Goal: Task Accomplishment & Management: Manage account settings

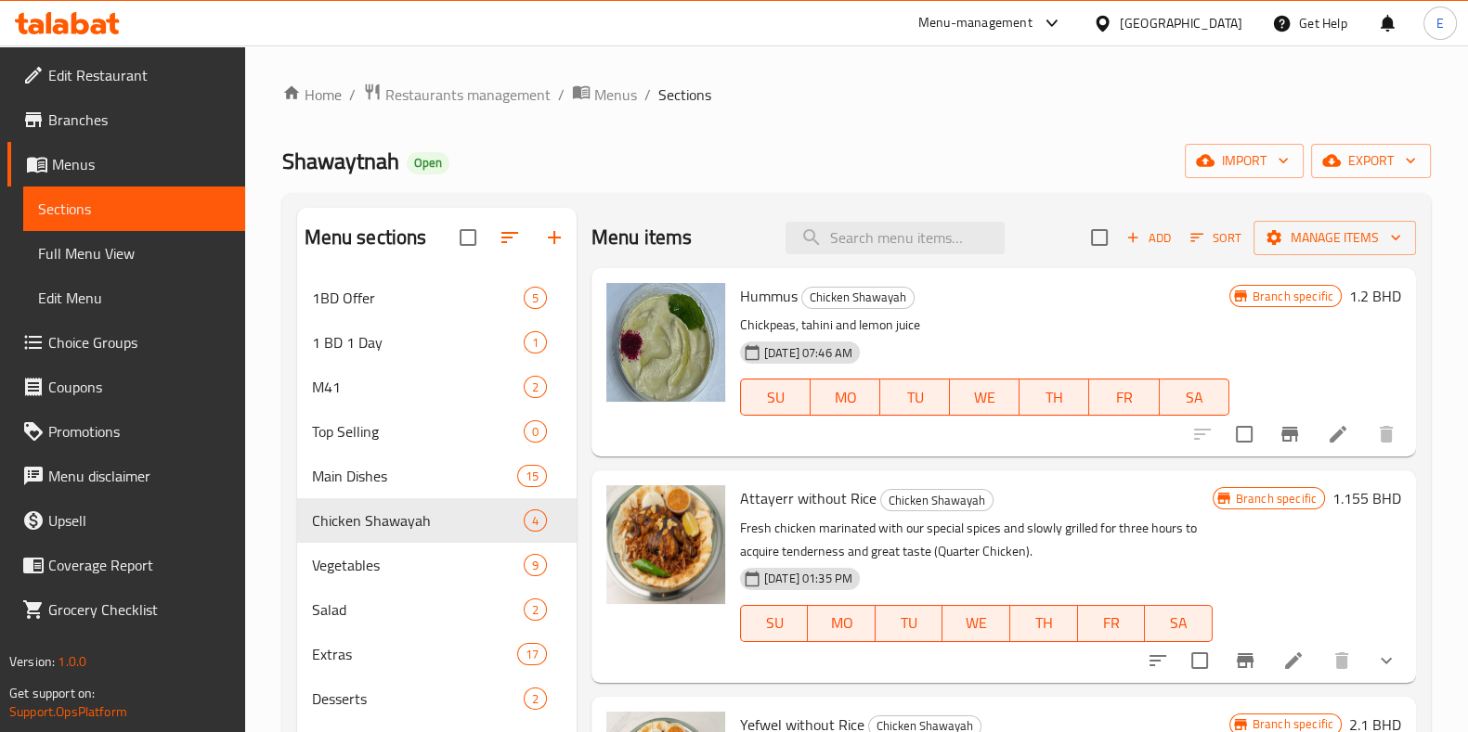
click at [82, 36] on div at bounding box center [67, 23] width 135 height 37
click at [87, 30] on icon at bounding box center [80, 23] width 18 height 22
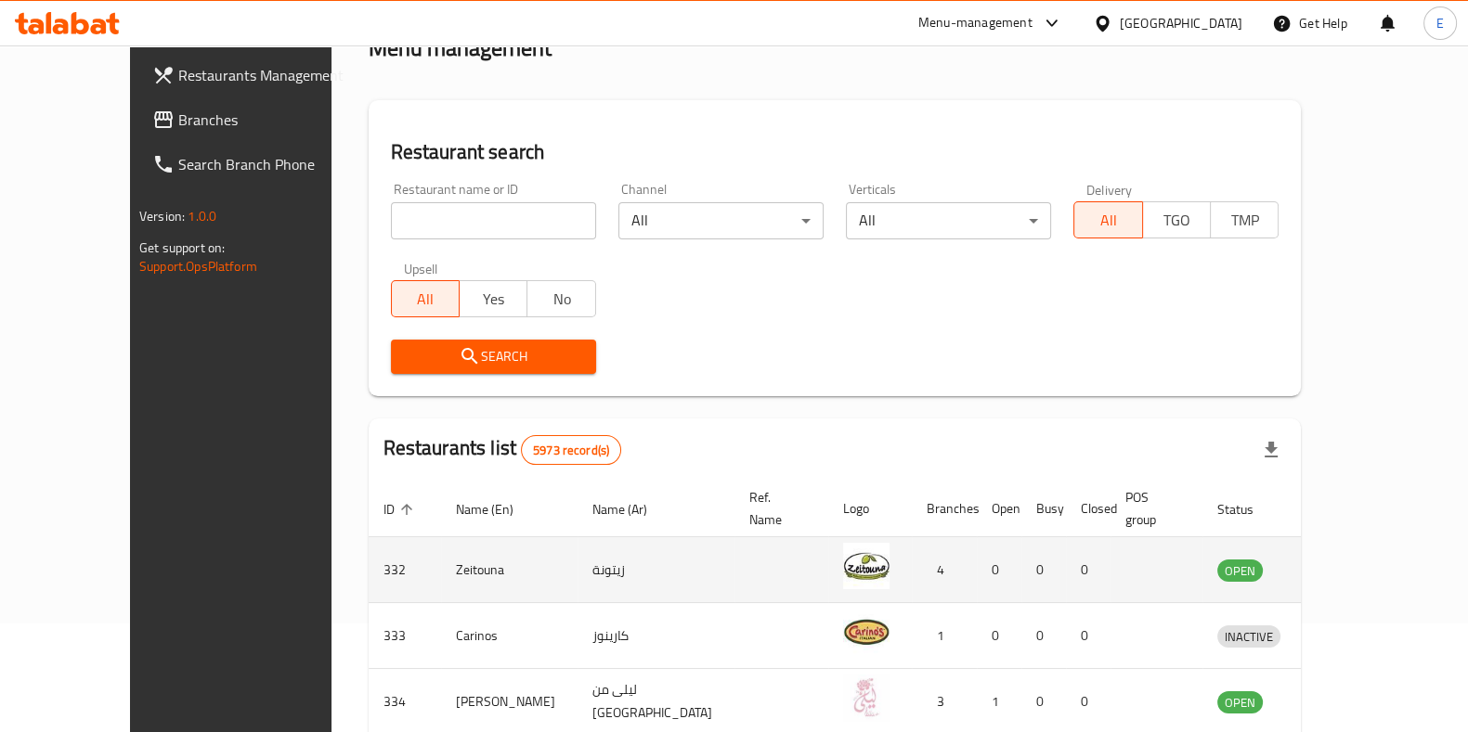
scroll to position [231, 0]
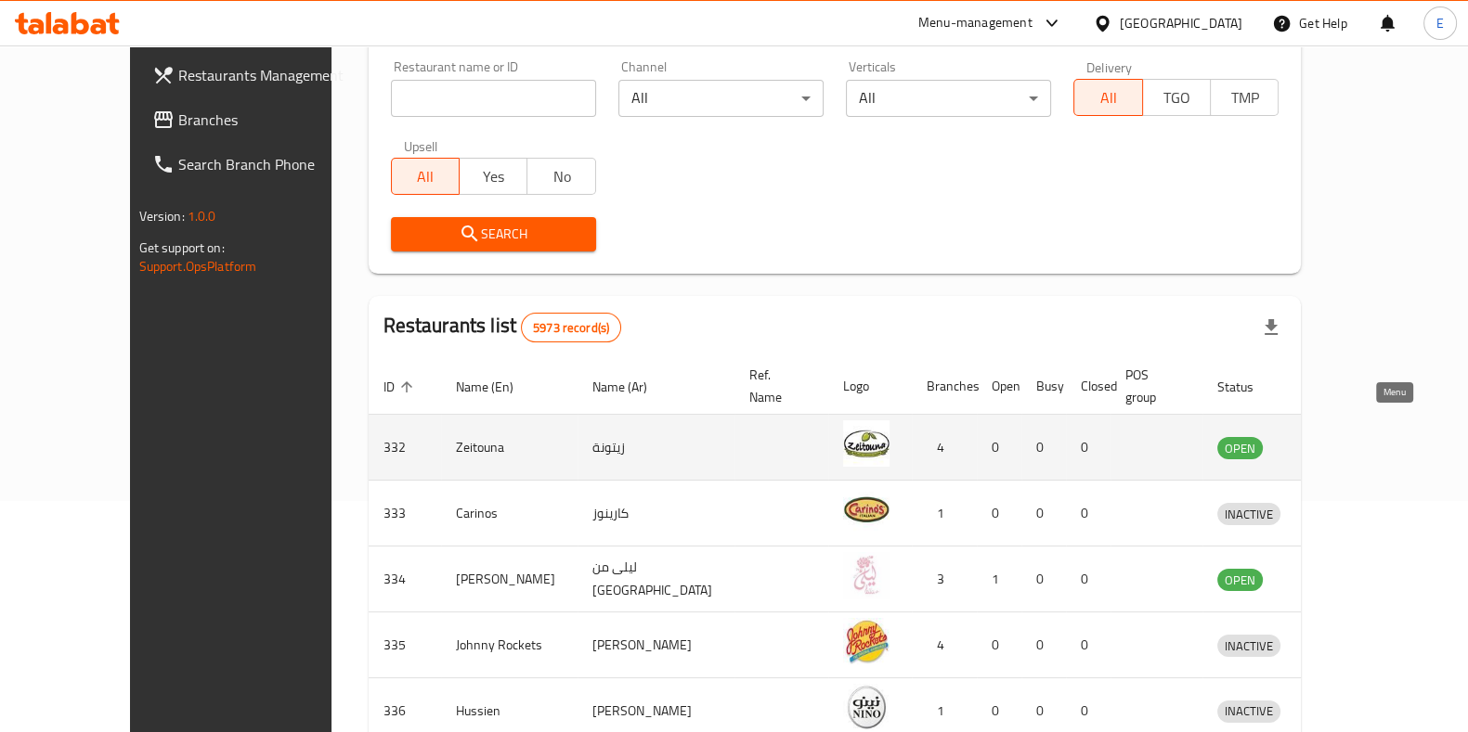
click at [1352, 436] on link "enhanced table" at bounding box center [1334, 447] width 34 height 22
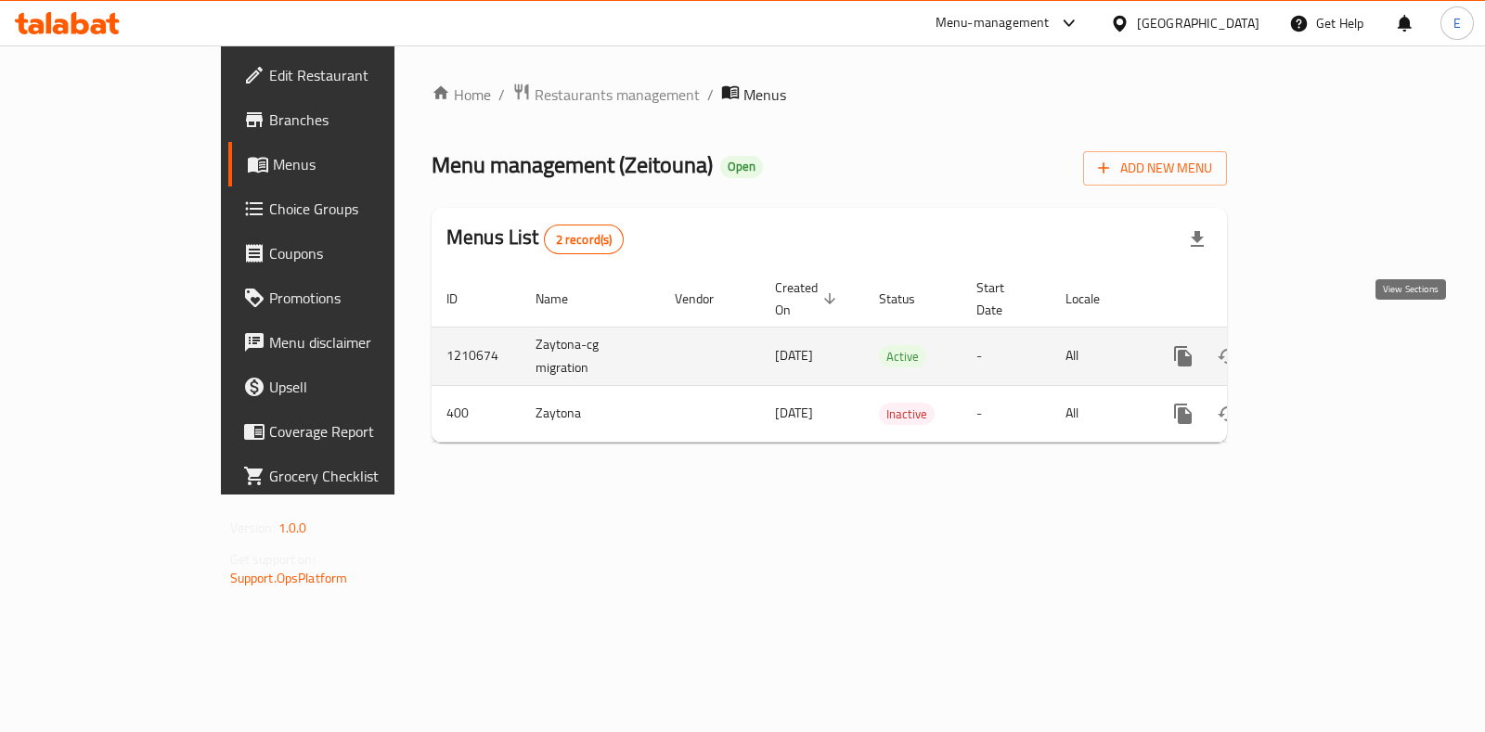
click at [1328, 345] on icon "enhanced table" at bounding box center [1317, 356] width 22 height 22
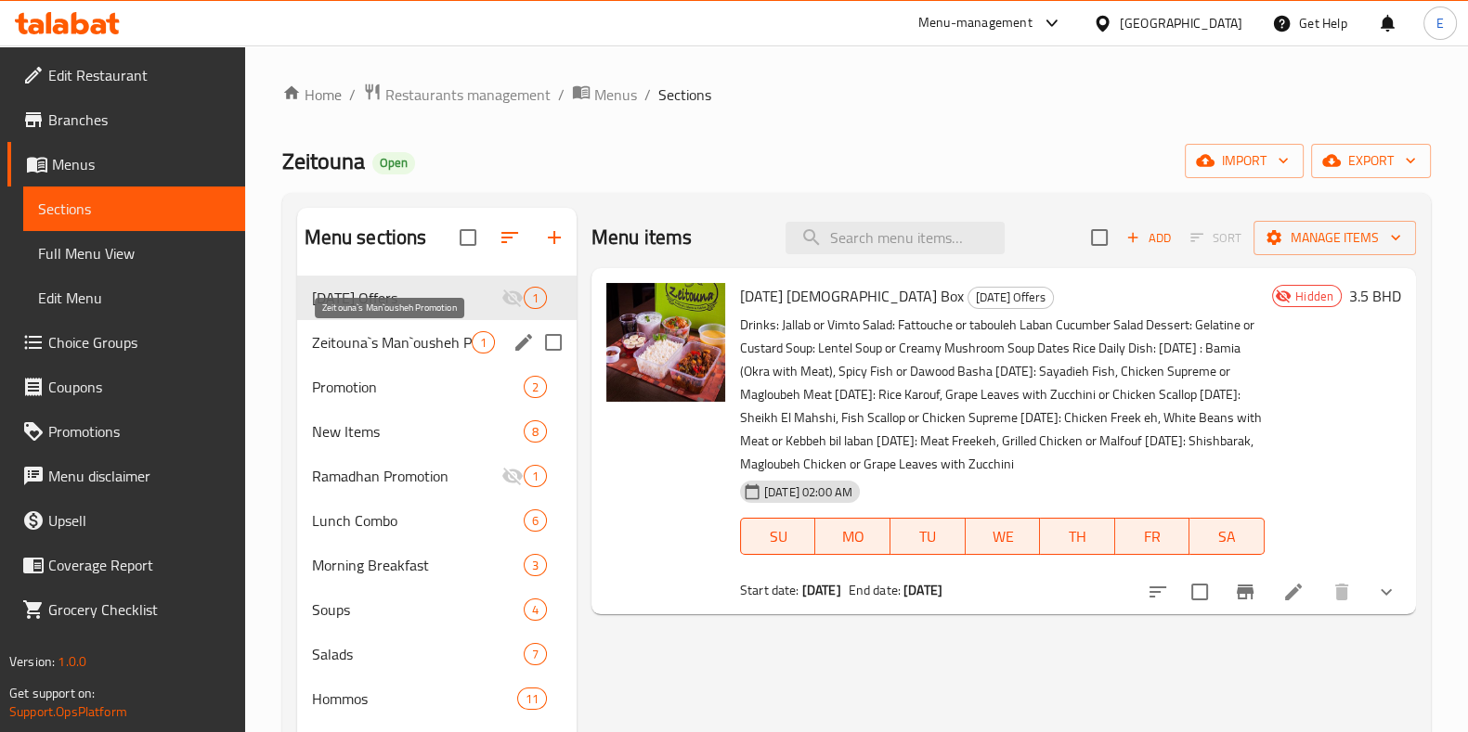
click at [413, 343] on span "Zeitouna`s Man`ousheh Promotion" at bounding box center [392, 342] width 160 height 22
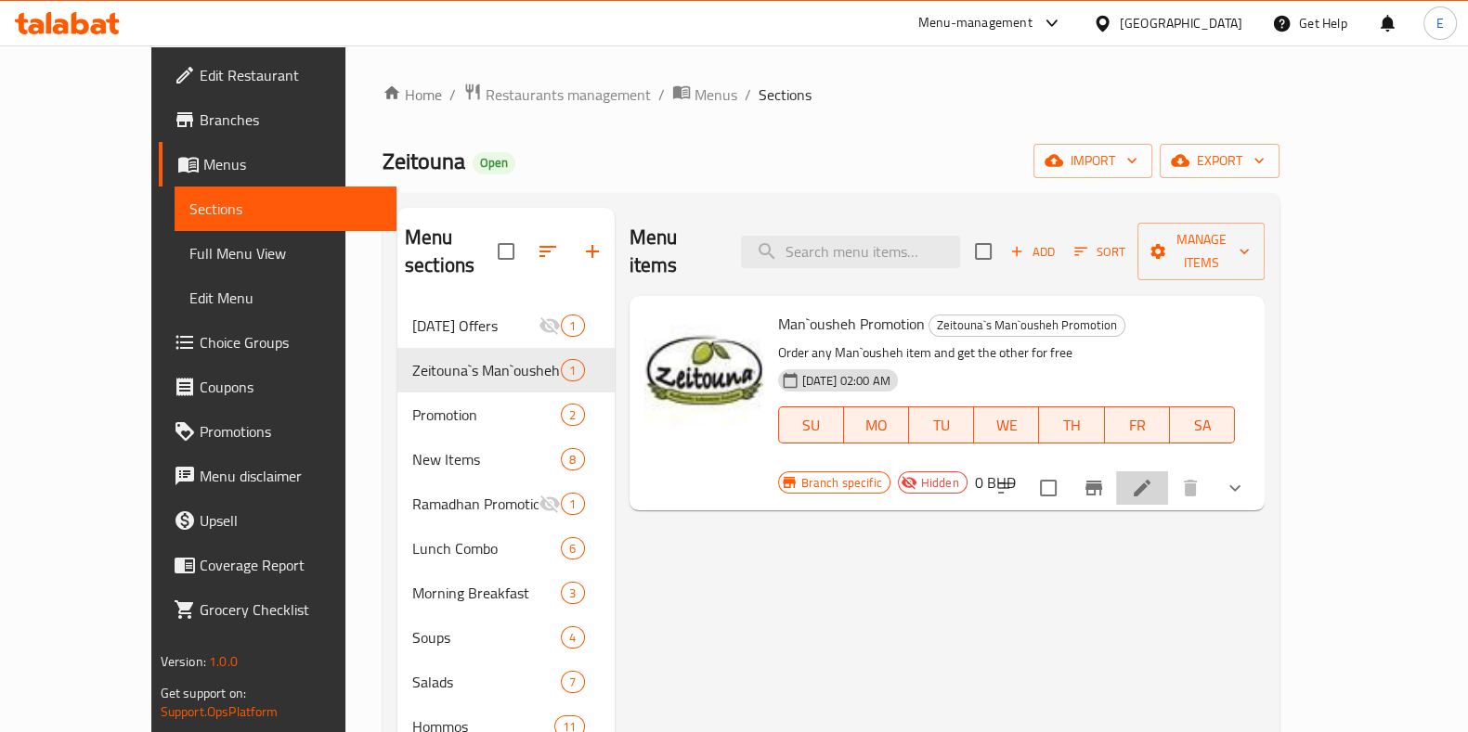
click at [1168, 472] on li at bounding box center [1142, 488] width 52 height 33
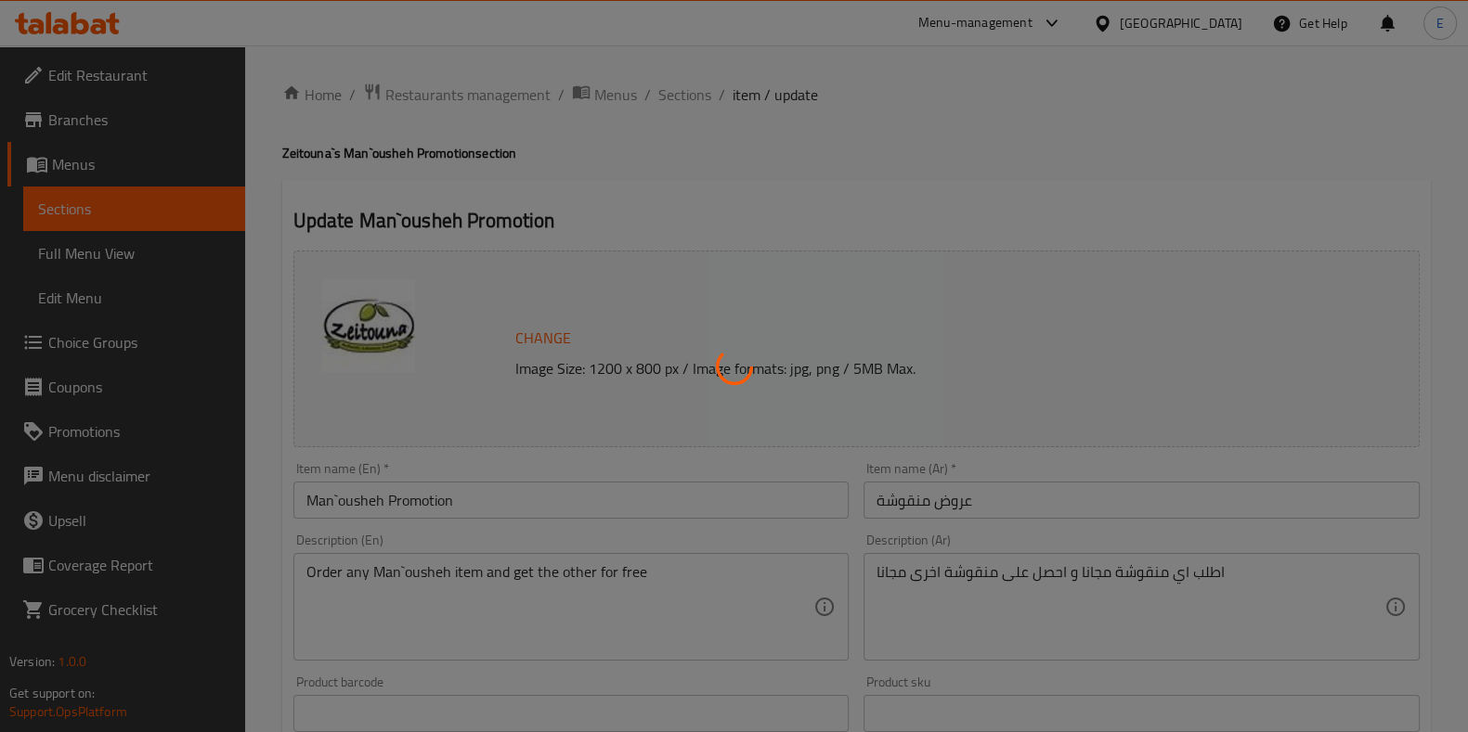
type input "اختيارك من المنقوشة"
type input "1"
type input "اختيارك من المنقوشة المجانية"
type input "1"
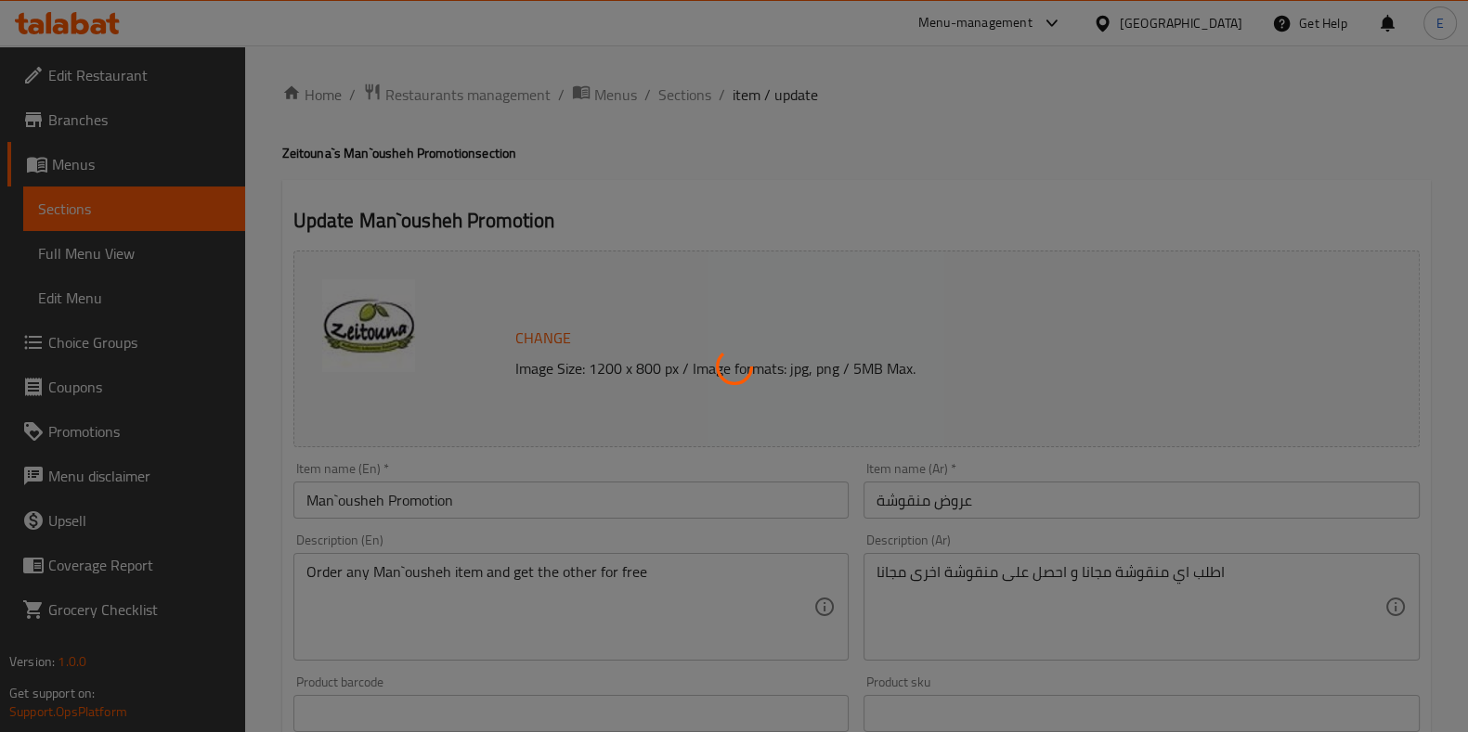
type input "1"
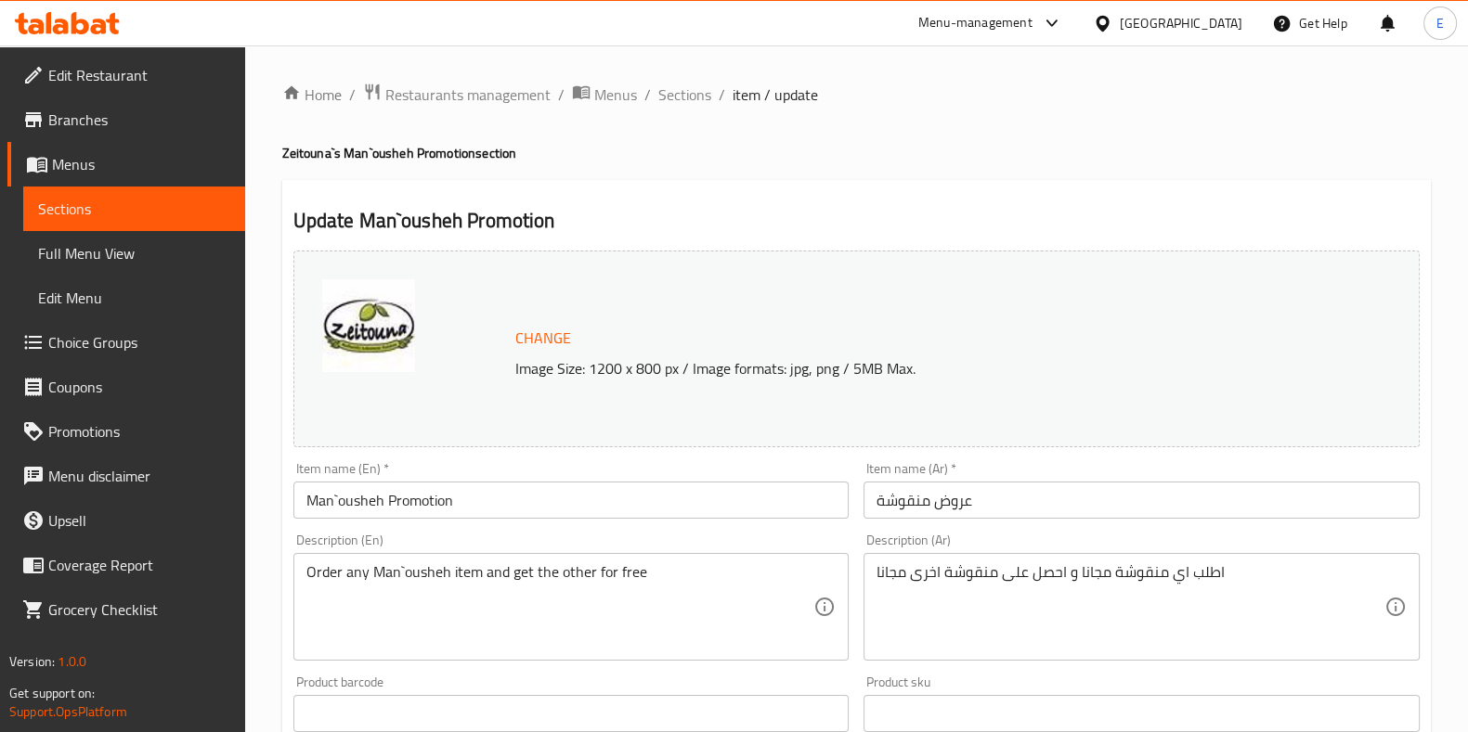
click at [97, 20] on icon at bounding box center [99, 27] width 16 height 16
